Goal: Task Accomplishment & Management: Complete application form

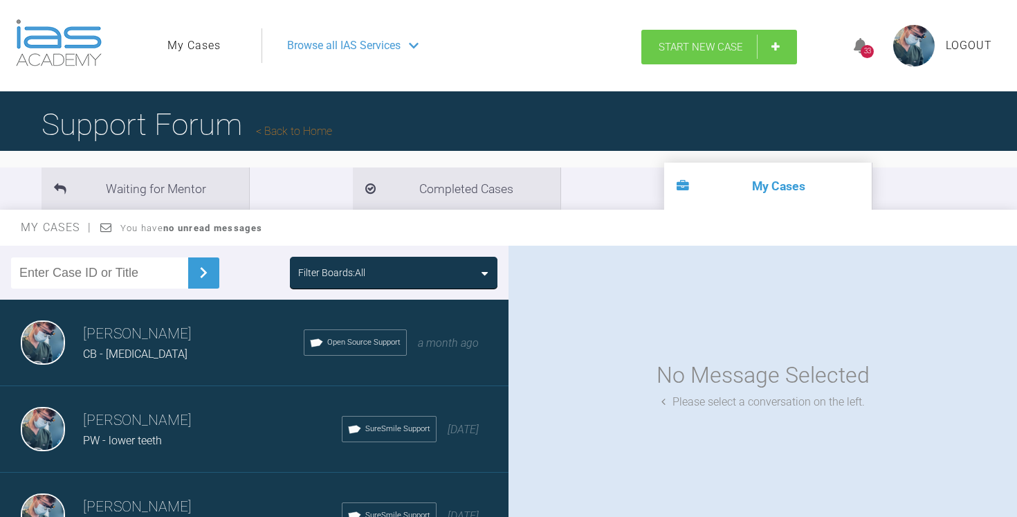
click at [693, 46] on span "Start New Case" at bounding box center [701, 47] width 84 height 12
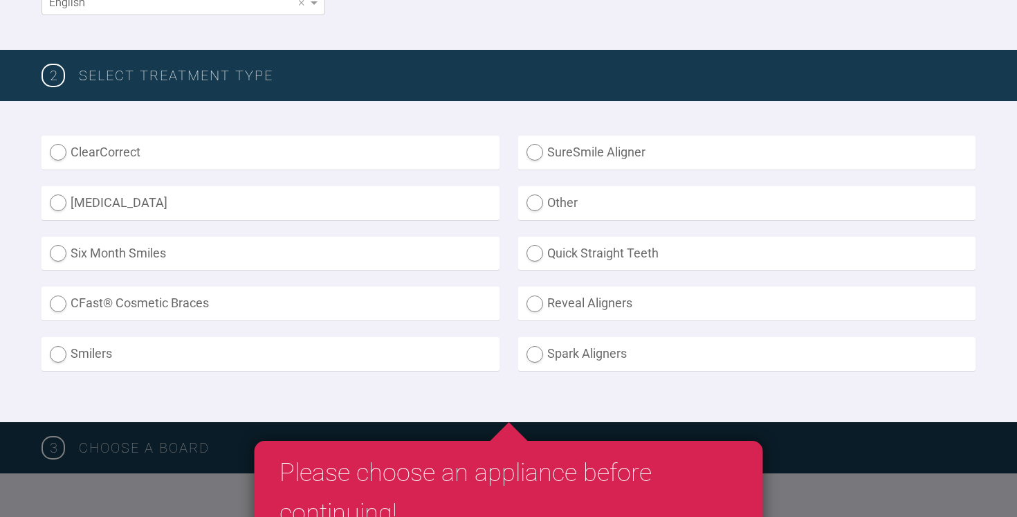
scroll to position [313, 0]
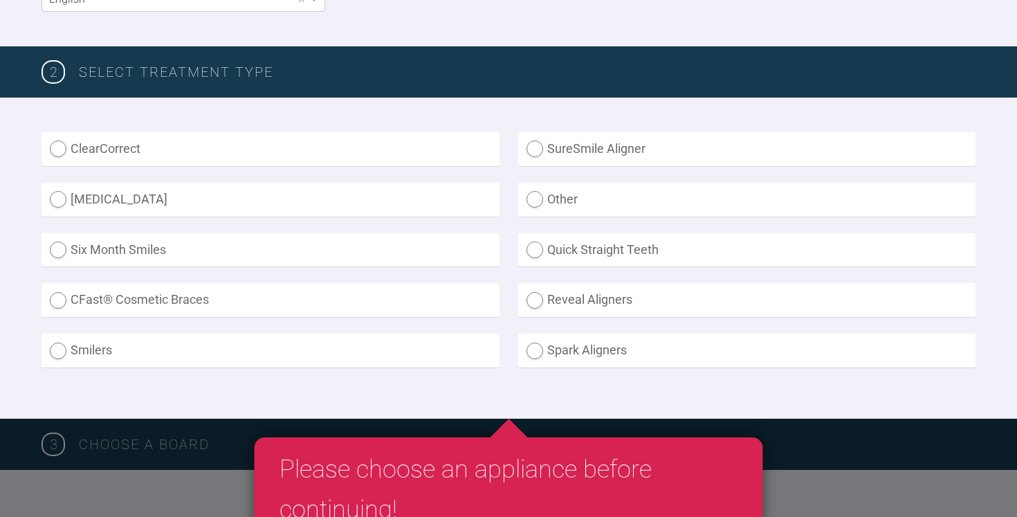
click at [549, 145] on label "SureSmile Aligner" at bounding box center [747, 149] width 458 height 34
radio Aligner "true"
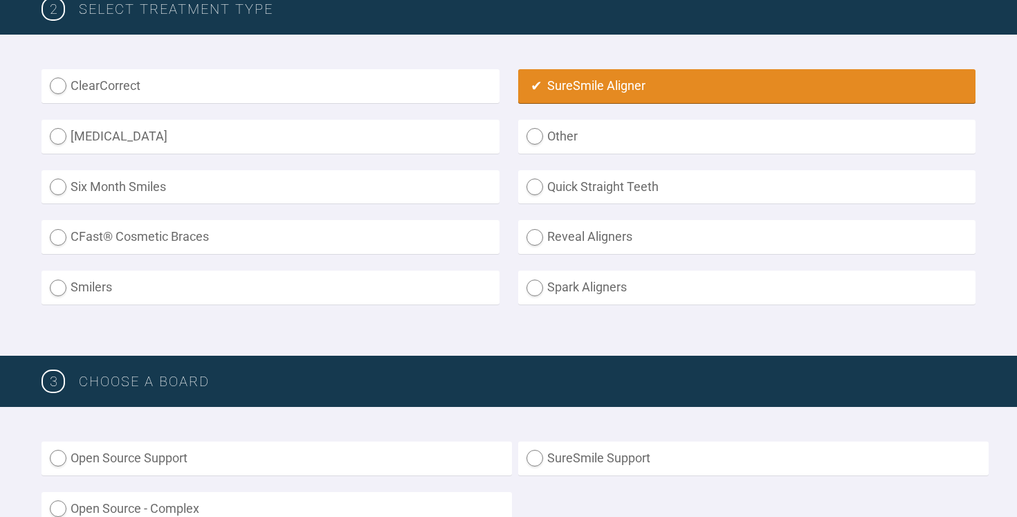
scroll to position [375, 0]
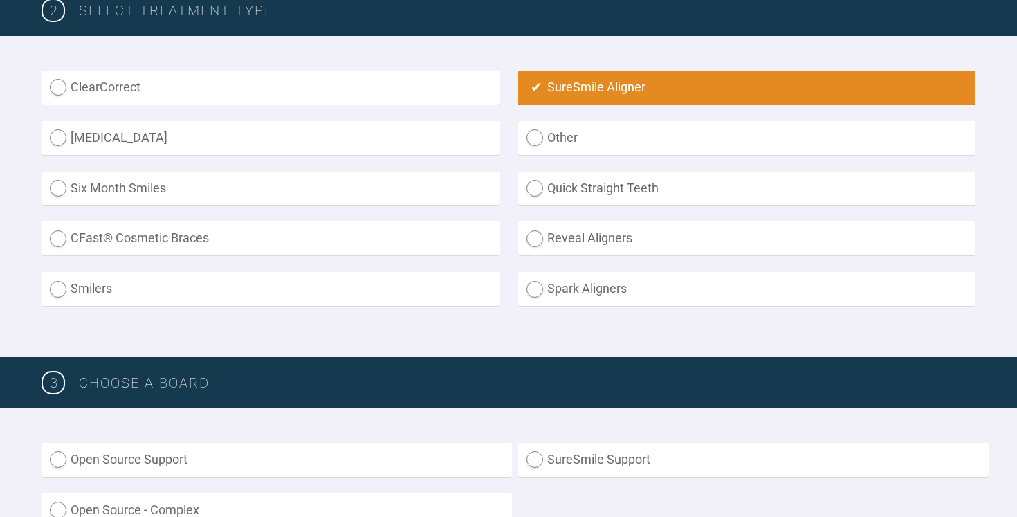
click at [414, 133] on label "Invisalign" at bounding box center [271, 138] width 458 height 34
radio input "true"
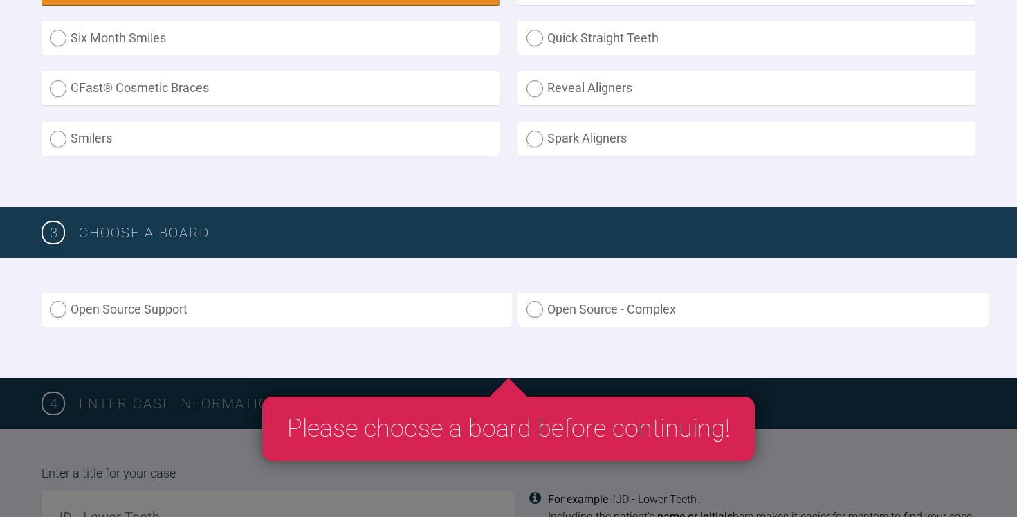
scroll to position [526, 0]
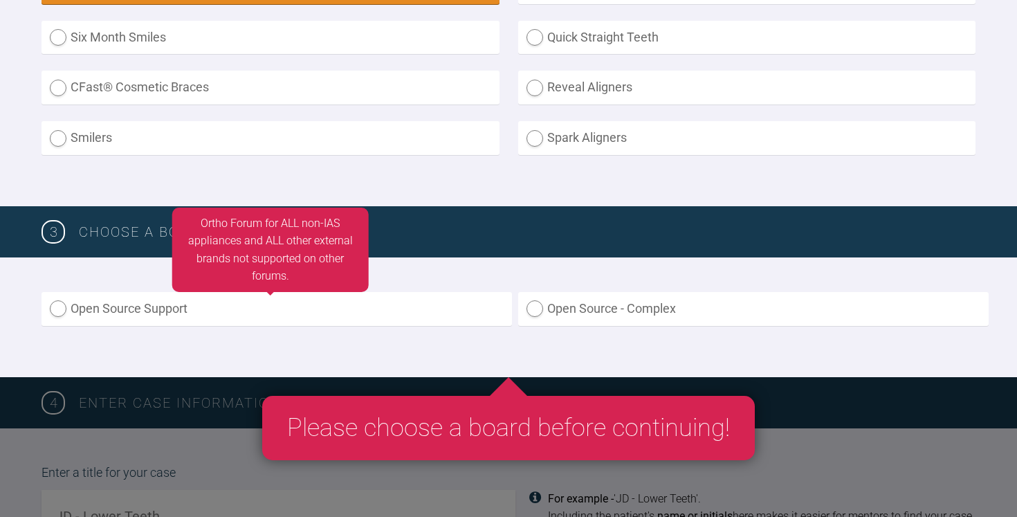
click at [299, 317] on label "Open Source Support" at bounding box center [277, 309] width 470 height 34
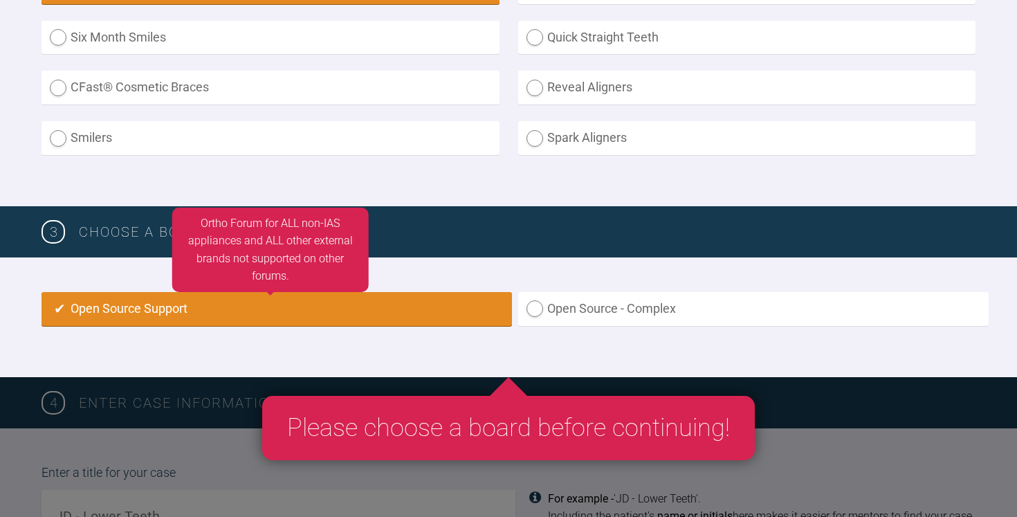
radio input "true"
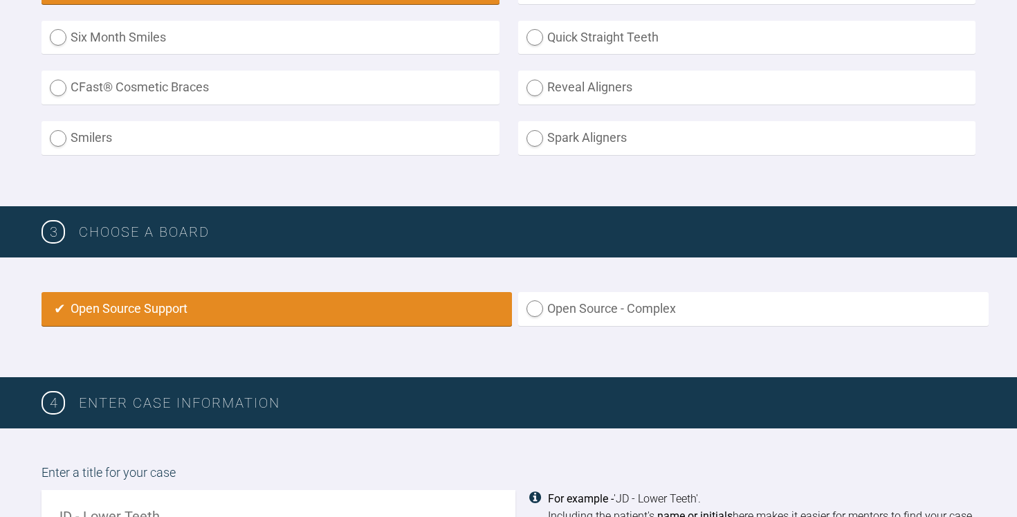
scroll to position [820, 0]
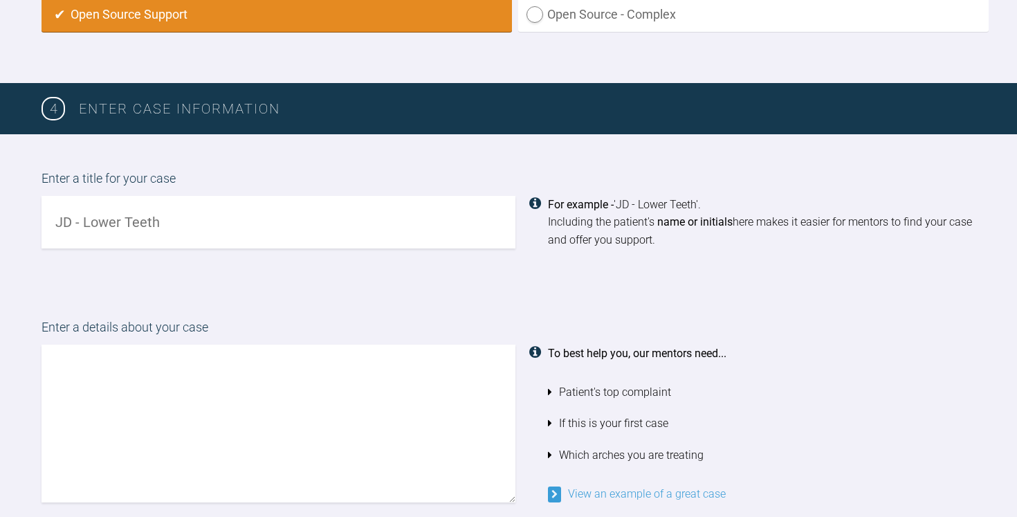
click at [271, 244] on input "text" at bounding box center [279, 222] width 474 height 53
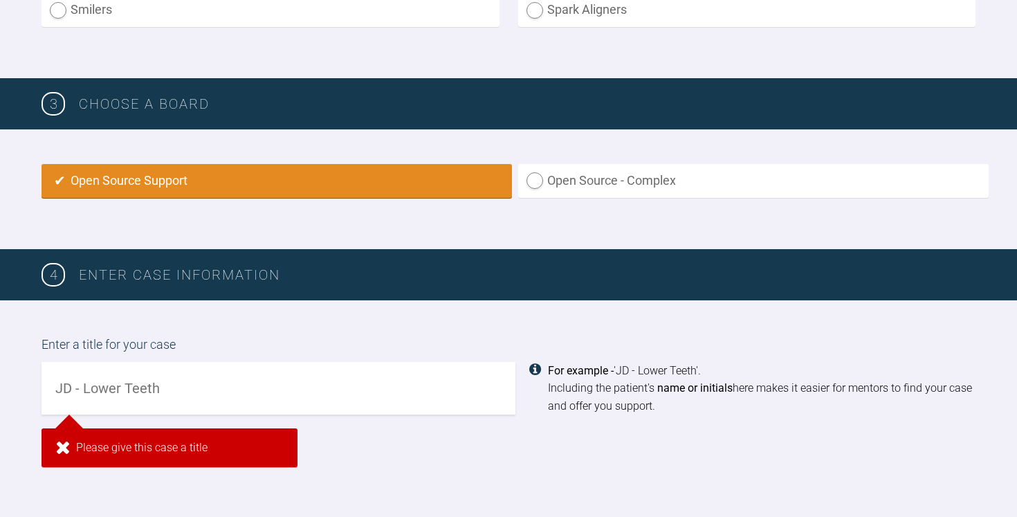
scroll to position [0, 0]
